Goal: Transaction & Acquisition: Purchase product/service

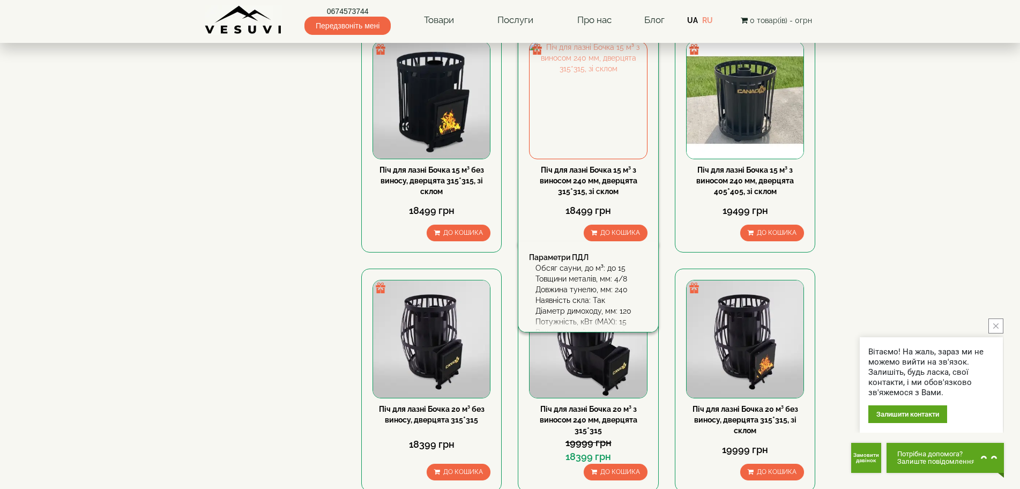
scroll to position [429, 0]
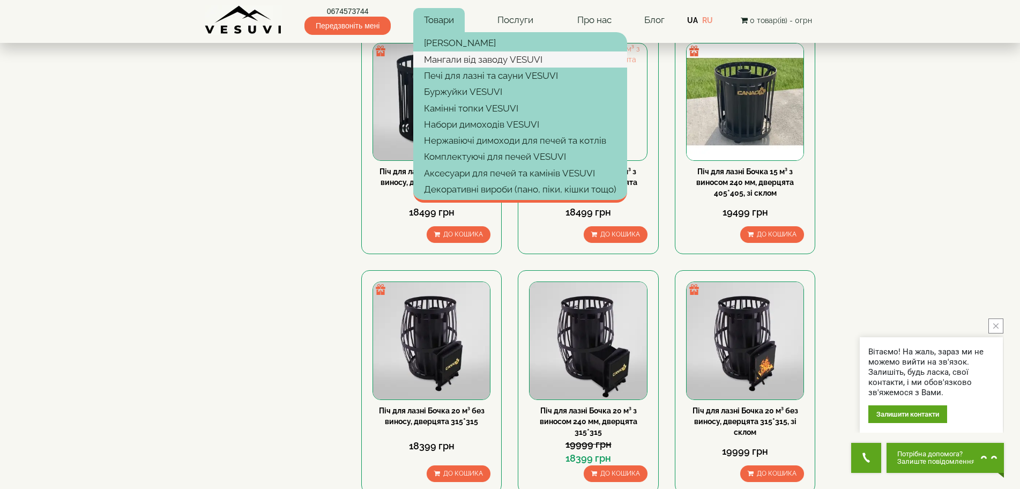
click at [464, 65] on link "Мангали від заводу VESUVI" at bounding box center [520, 59] width 214 height 16
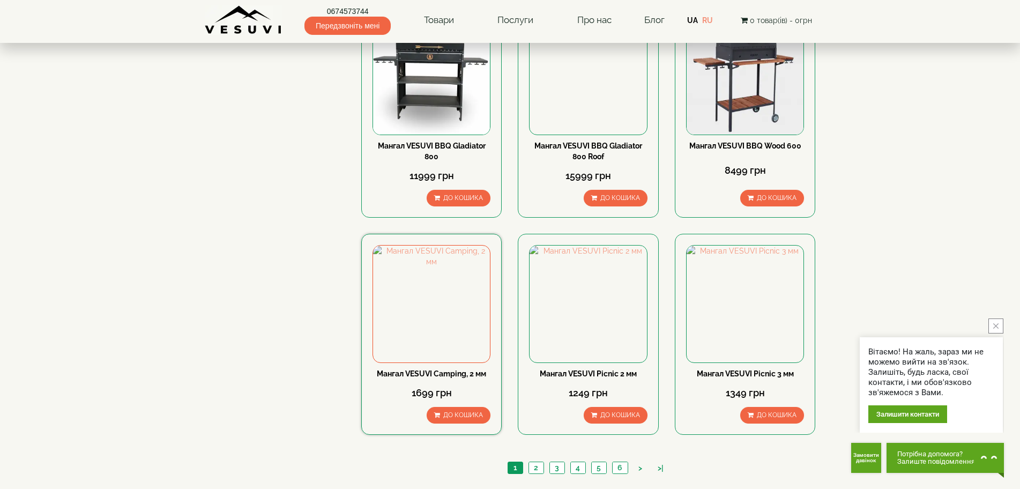
scroll to position [1339, 0]
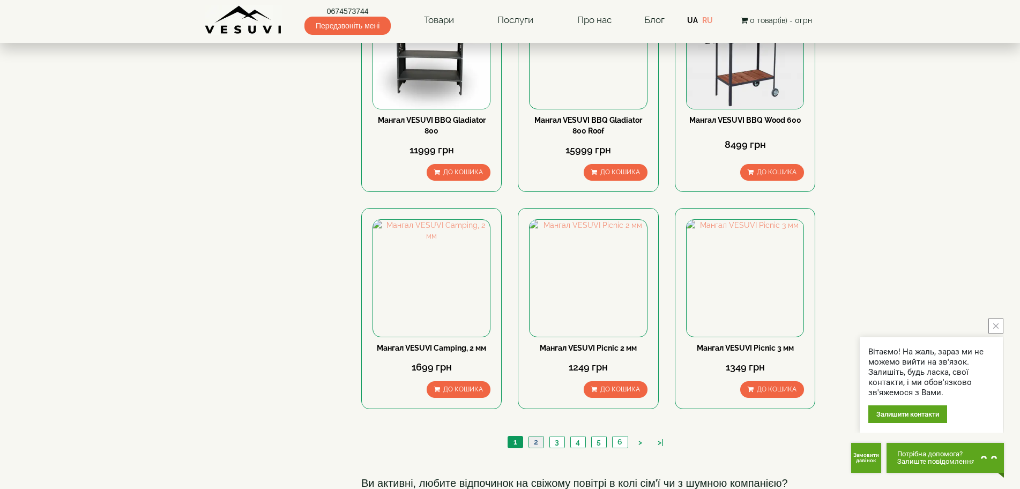
click at [535, 436] on link "2" at bounding box center [535, 441] width 15 height 11
